Goal: Information Seeking & Learning: Learn about a topic

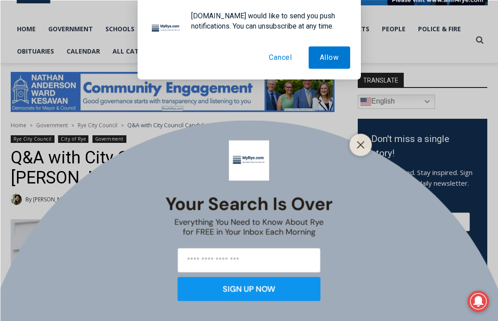
click at [282, 60] on button "Cancel" at bounding box center [281, 57] width 46 height 22
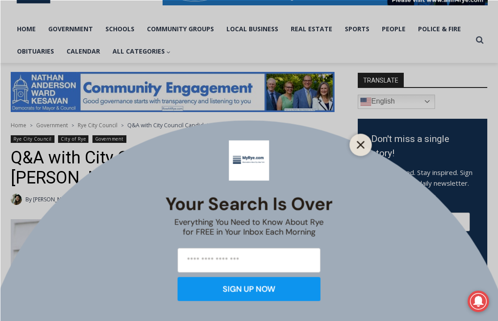
click at [360, 144] on line "Close" at bounding box center [361, 145] width 6 height 6
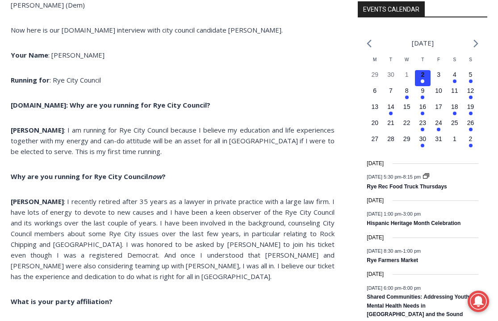
scroll to position [1106, 0]
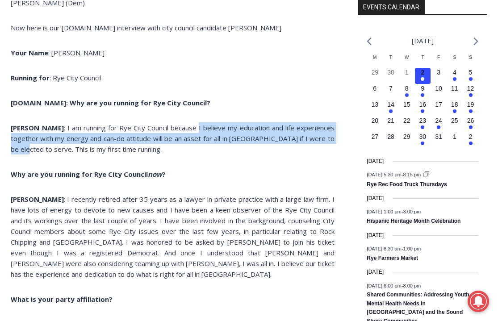
drag, startPoint x: 169, startPoint y: 128, endPoint x: 313, endPoint y: 136, distance: 144.1
click at [313, 136] on span ": I am running for Rye City Council because I believe my education and life exp…" at bounding box center [173, 138] width 324 height 30
copy span "I believe my education and life experiences together with my energy and can-do …"
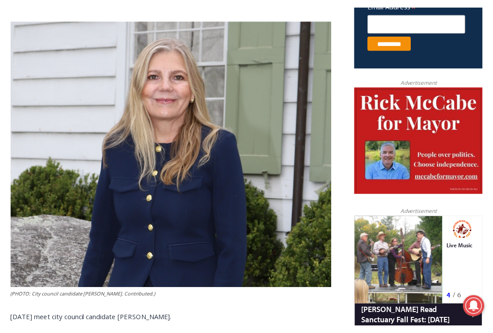
scroll to position [379, 0]
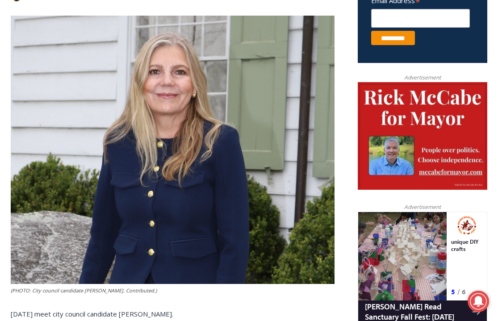
click at [189, 82] on img at bounding box center [173, 150] width 324 height 269
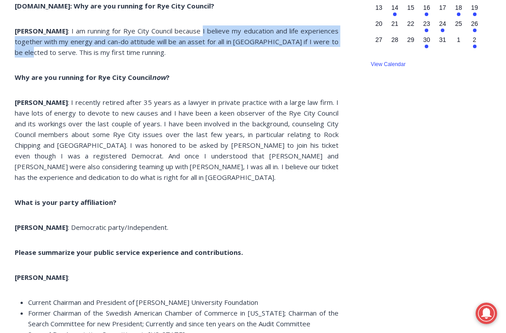
scroll to position [1203, 0]
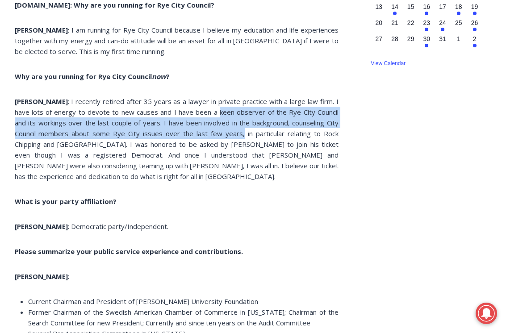
drag, startPoint x: 189, startPoint y: 112, endPoint x: 205, endPoint y: 136, distance: 29.0
click at [205, 136] on span ": I recently retired after 35 years as a lawyer in private practice with a larg…" at bounding box center [177, 139] width 324 height 84
copy span "keen observer of the Rye City Council and its workings over the last couple of …"
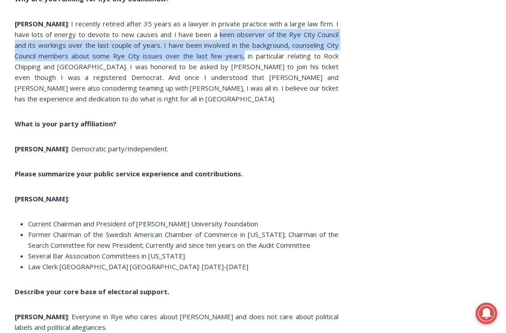
scroll to position [1281, 0]
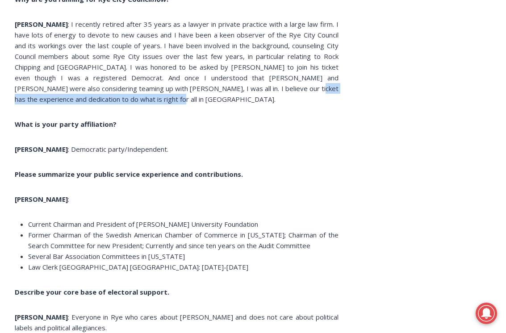
drag, startPoint x: 238, startPoint y: 90, endPoint x: 94, endPoint y: 99, distance: 143.8
click at [94, 99] on span ": I recently retired after 35 years as a lawyer in private practice with a larg…" at bounding box center [177, 62] width 324 height 84
copy span "experience and dedication to do what is right for all in [GEOGRAPHIC_DATA]."
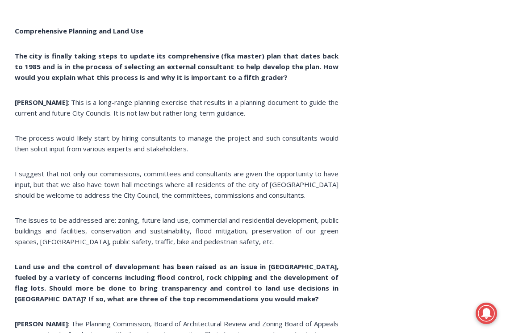
scroll to position [2515, 0]
